Goal: Find specific page/section: Find specific page/section

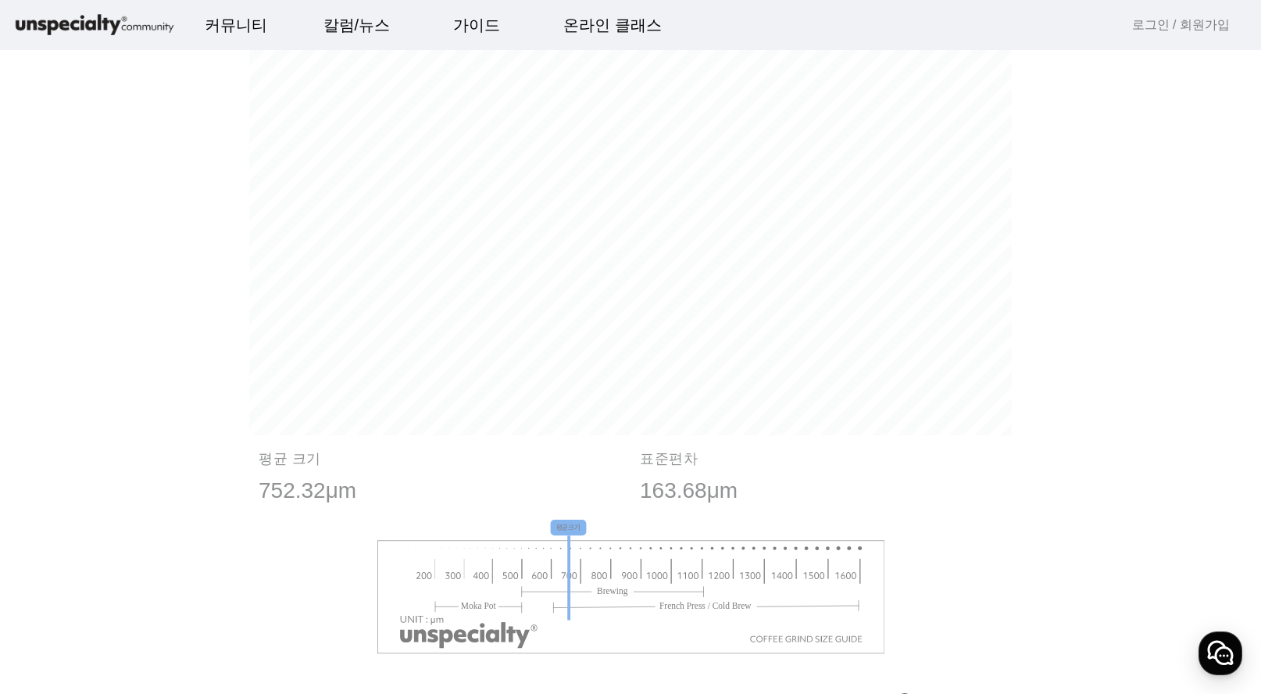
scroll to position [1307, 0]
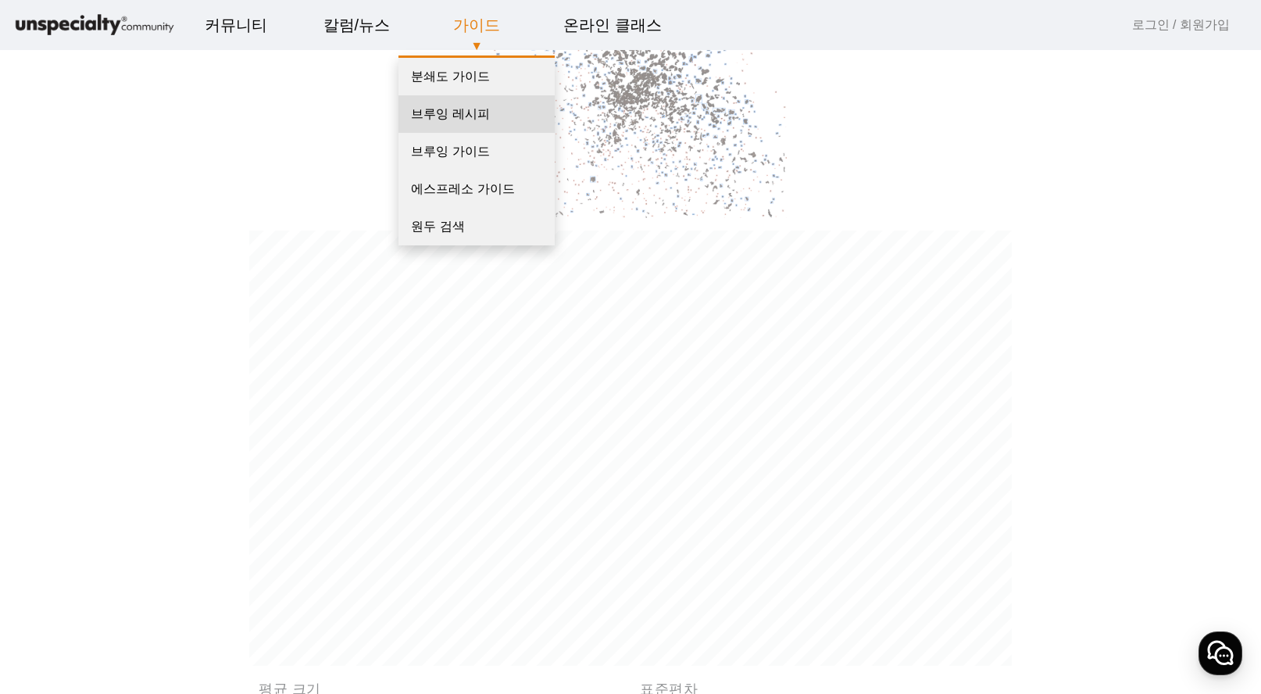
click at [479, 109] on link "브루잉 레시피" at bounding box center [476, 113] width 156 height 37
